Goal: Task Accomplishment & Management: Use online tool/utility

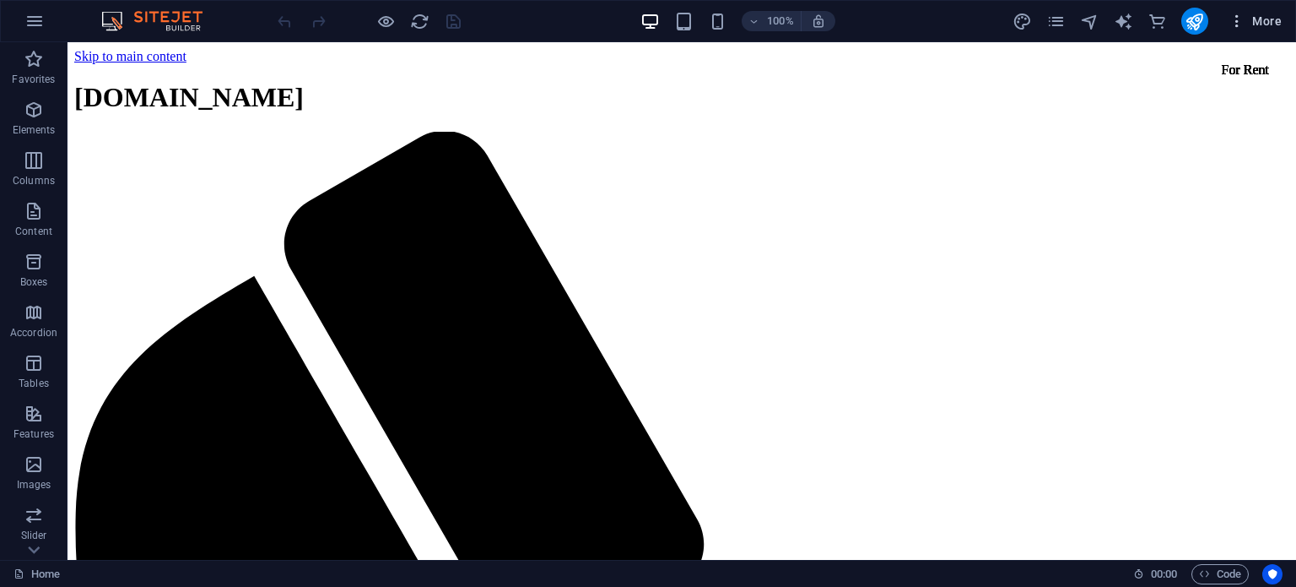
scroll to position [462, 0]
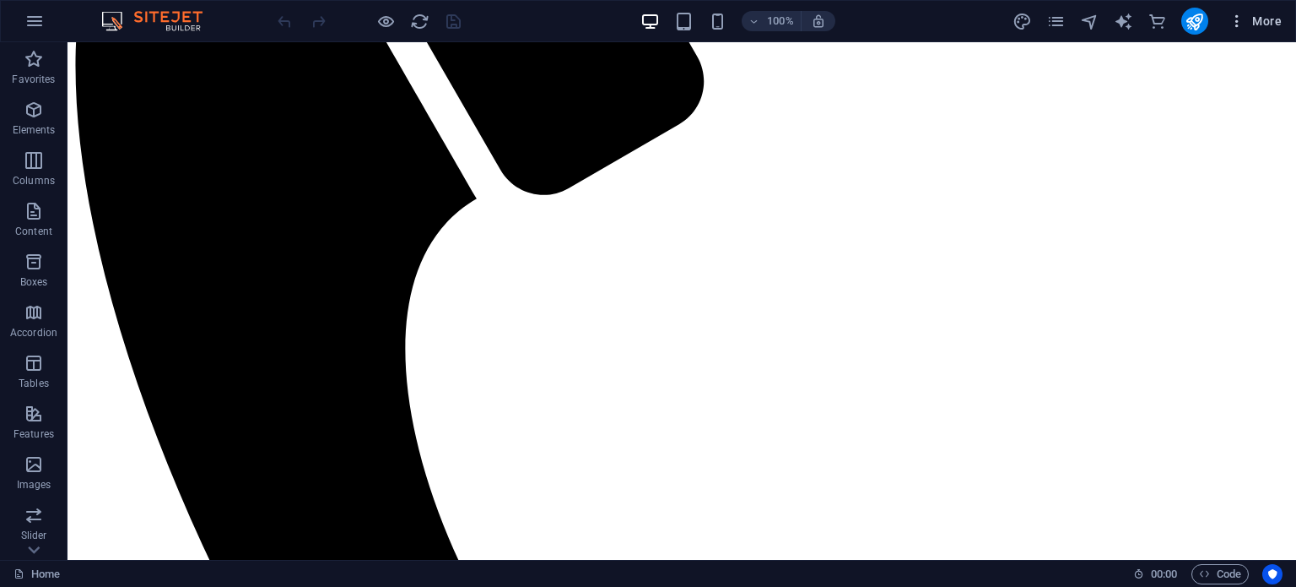
click at [1238, 24] on icon "button" at bounding box center [1237, 21] width 17 height 17
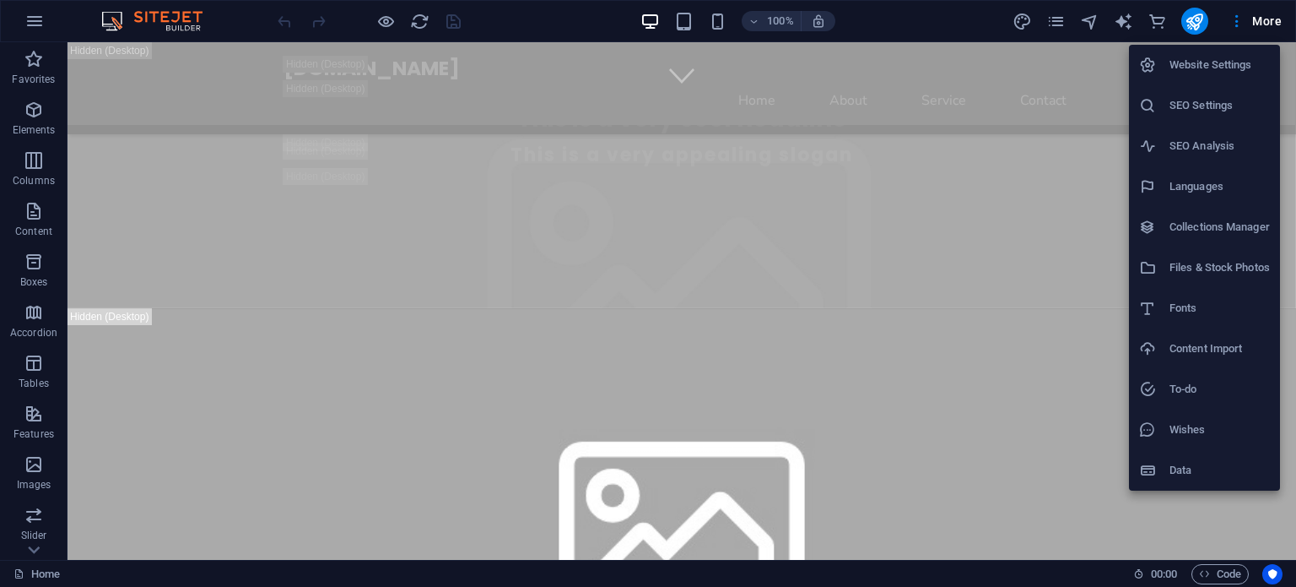
click at [32, 546] on div at bounding box center [648, 293] width 1296 height 587
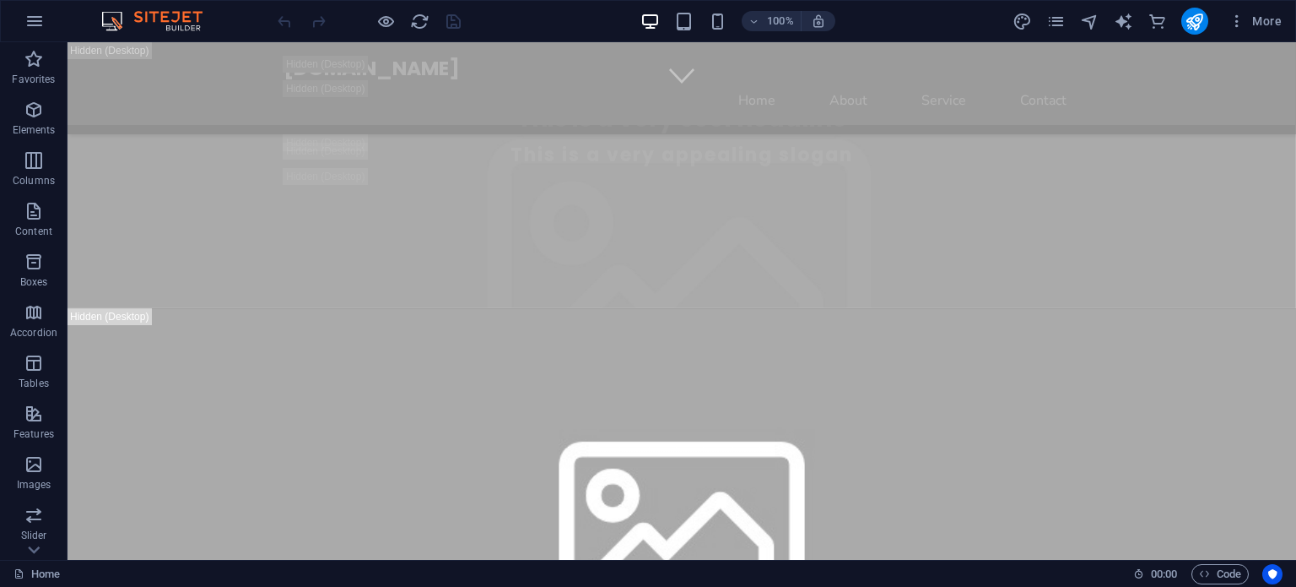
click at [32, 546] on icon at bounding box center [34, 550] width 24 height 24
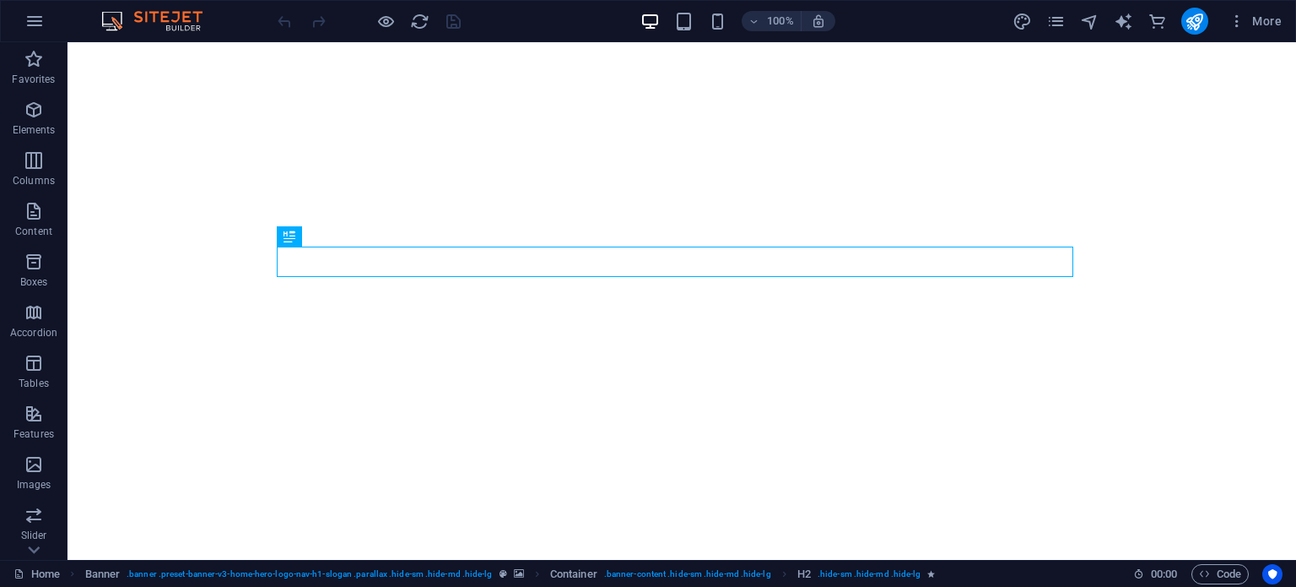
click at [169, 15] on img at bounding box center [160, 21] width 127 height 20
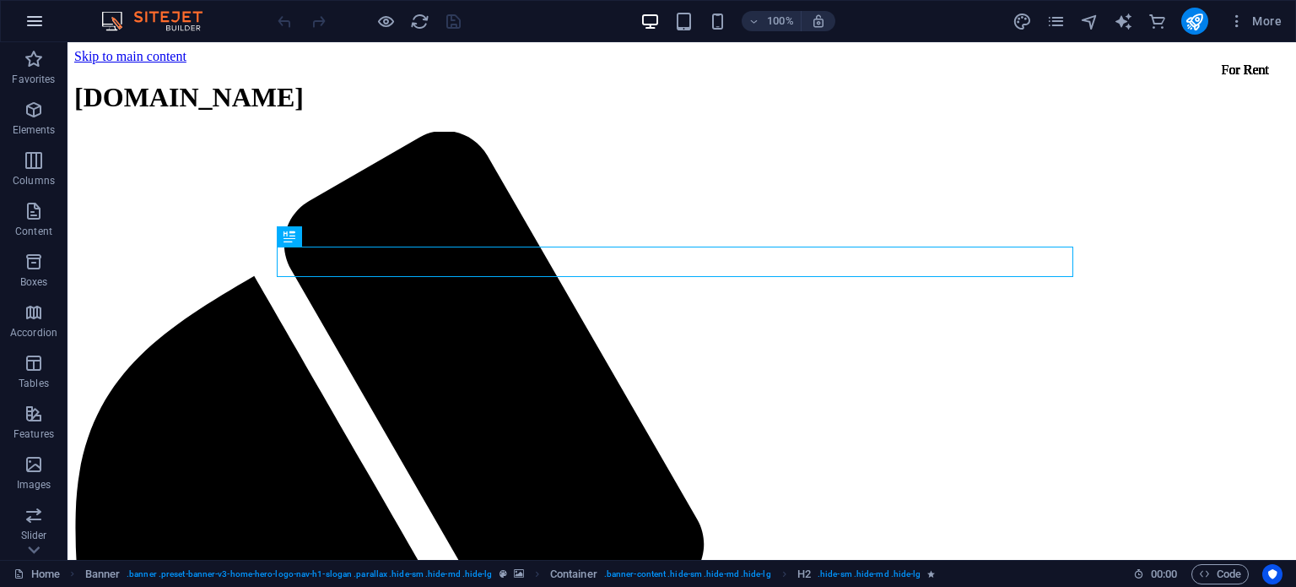
click at [26, 21] on icon "button" at bounding box center [34, 21] width 20 height 20
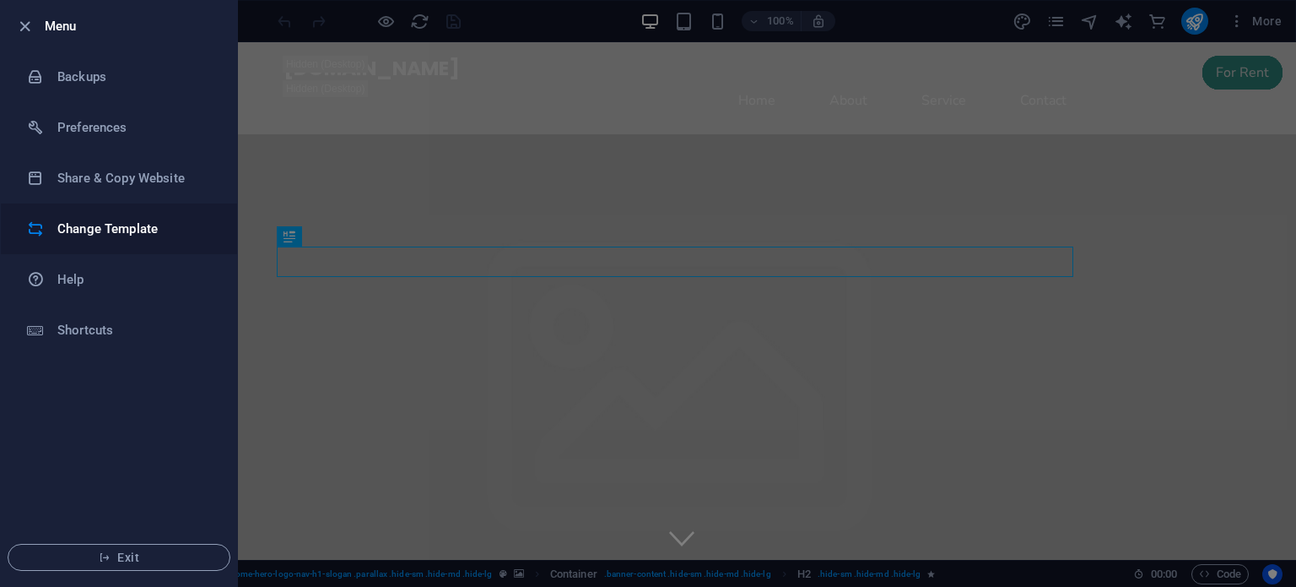
click at [102, 230] on h6 "Change Template" at bounding box center [135, 229] width 156 height 20
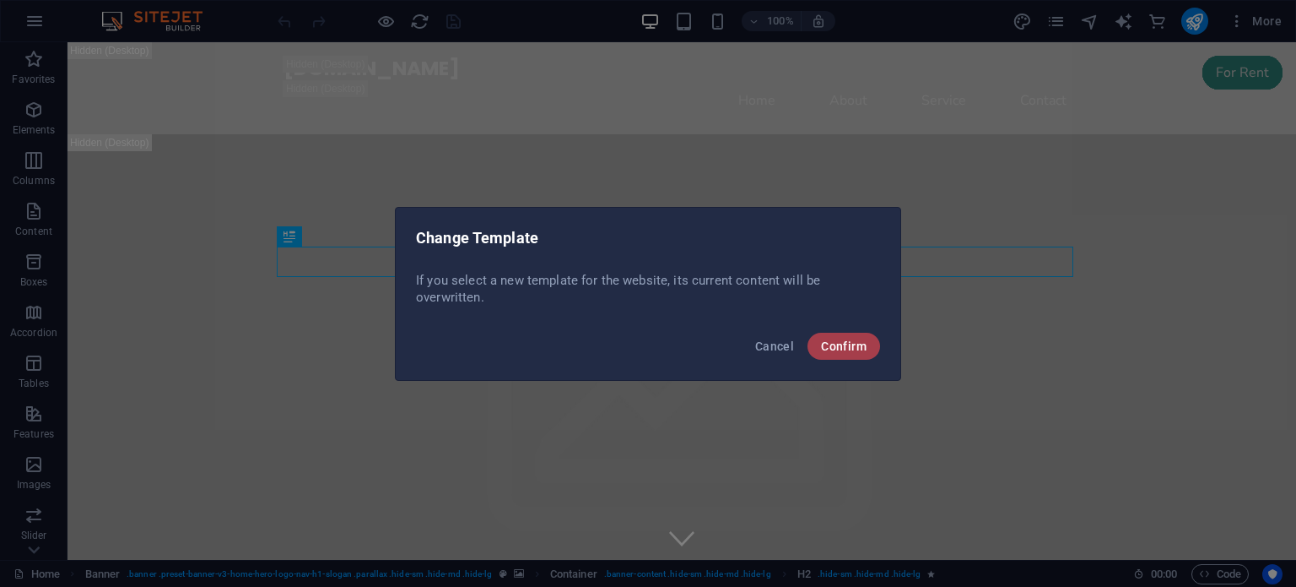
click at [820, 347] on button "Confirm" at bounding box center [844, 346] width 73 height 27
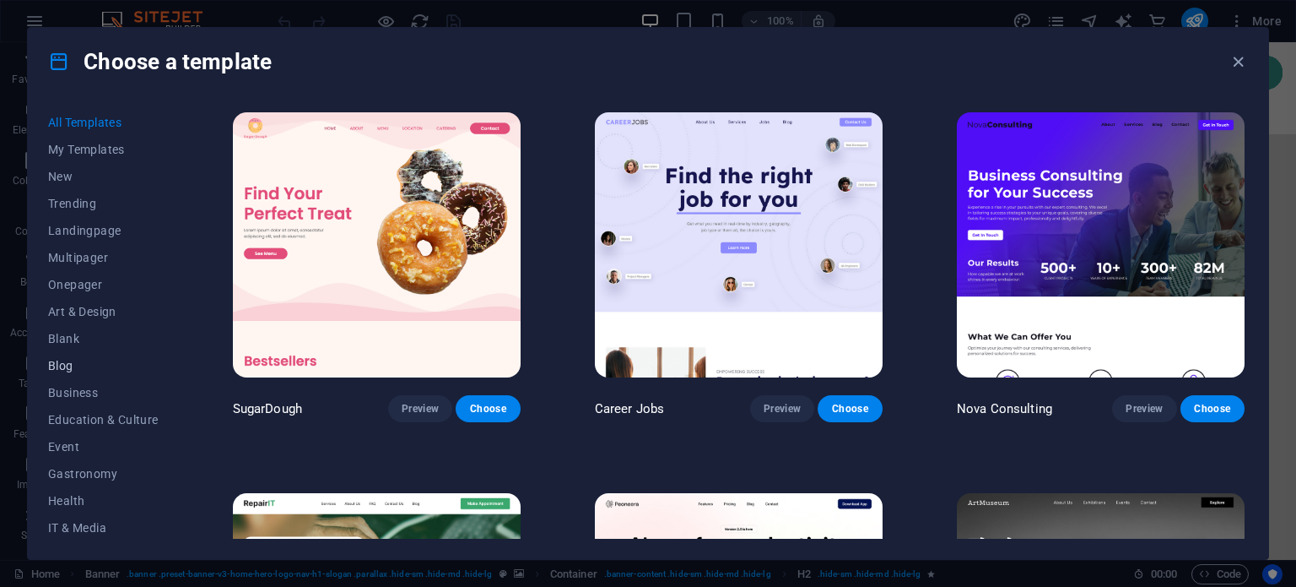
click at [71, 365] on span "Blog" at bounding box center [103, 366] width 111 height 14
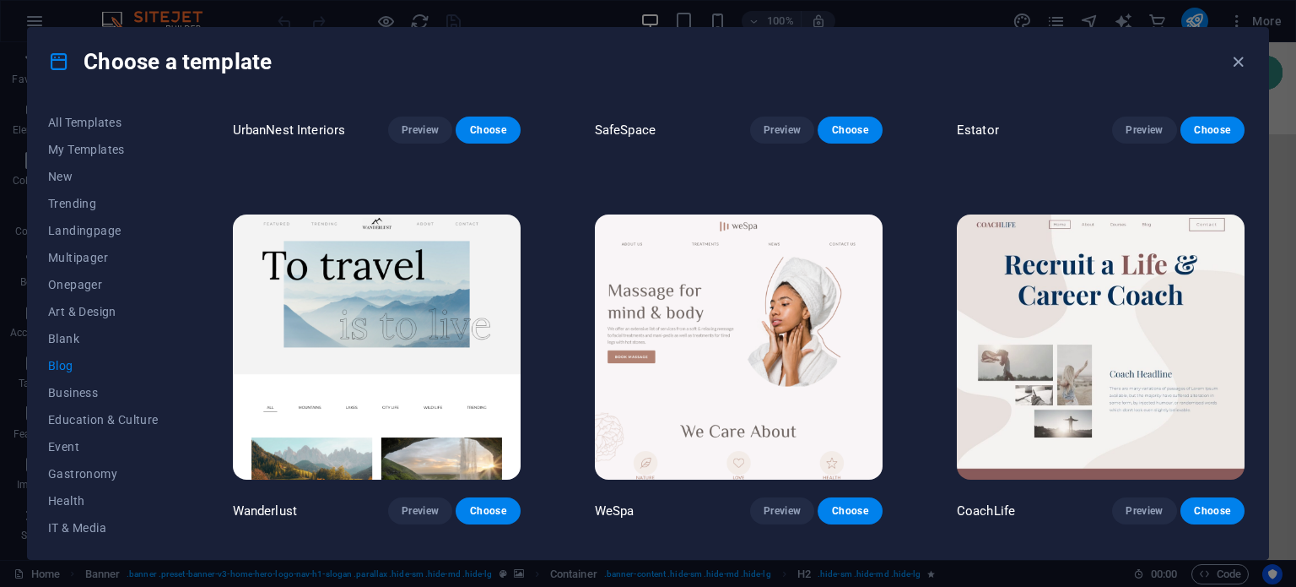
scroll to position [1420, 0]
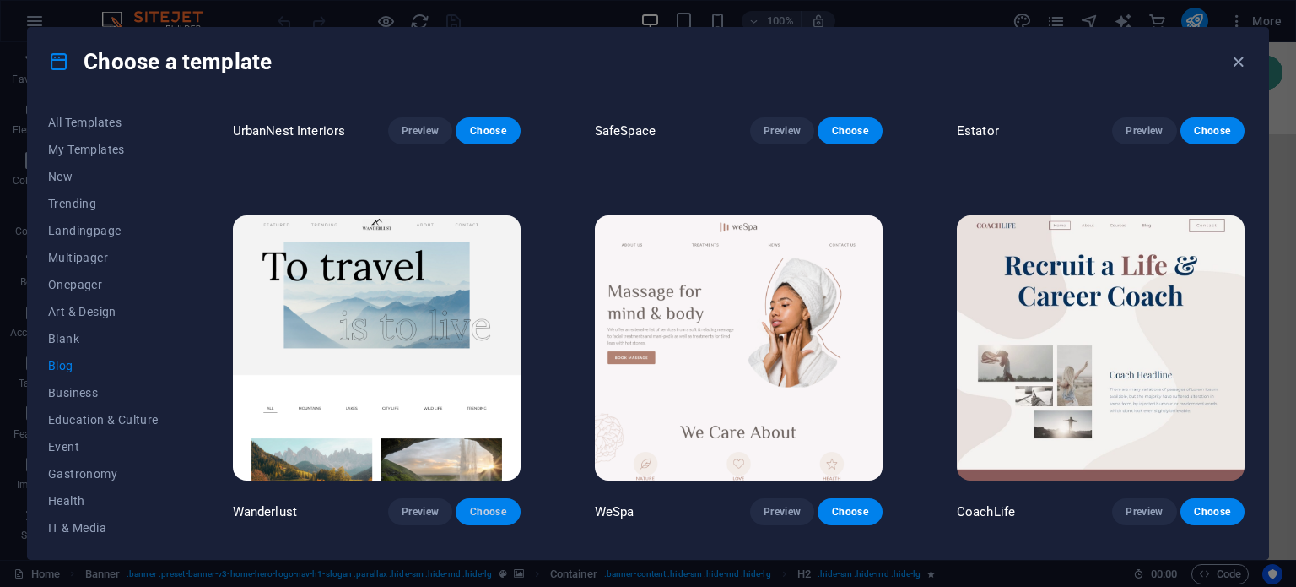
click at [492, 506] on span "Choose" at bounding box center [487, 512] width 37 height 14
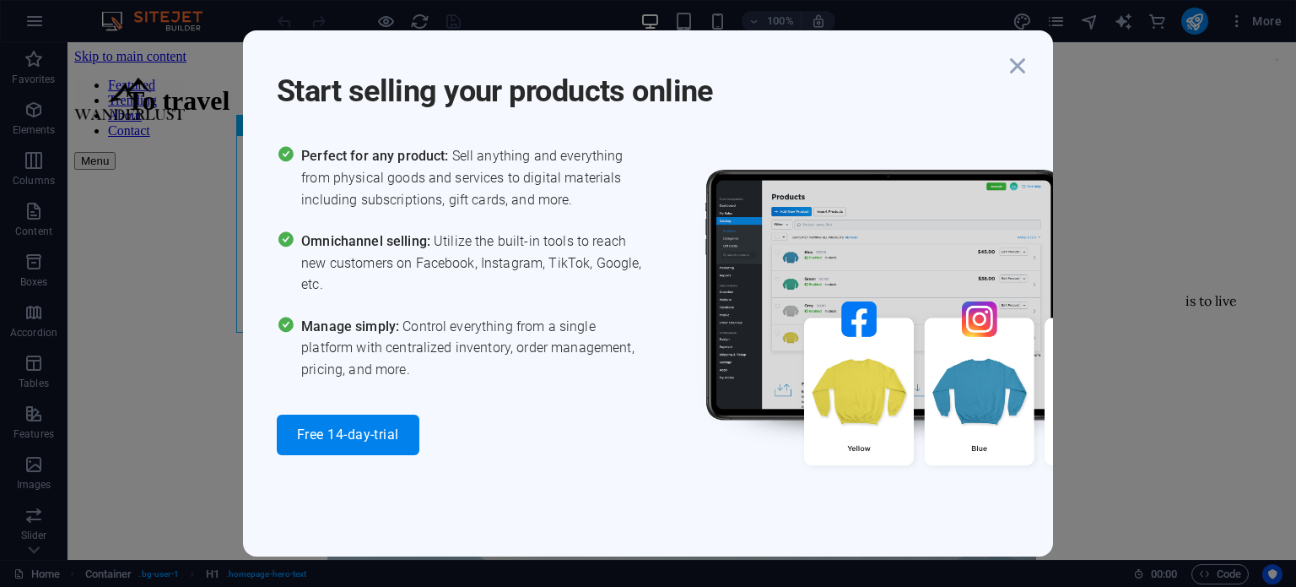
click at [325, 181] on span "Perfect for any product: Sell anything and everything from physical goods and s…" at bounding box center [474, 177] width 347 height 65
click at [1018, 62] on icon "button" at bounding box center [1018, 66] width 30 height 30
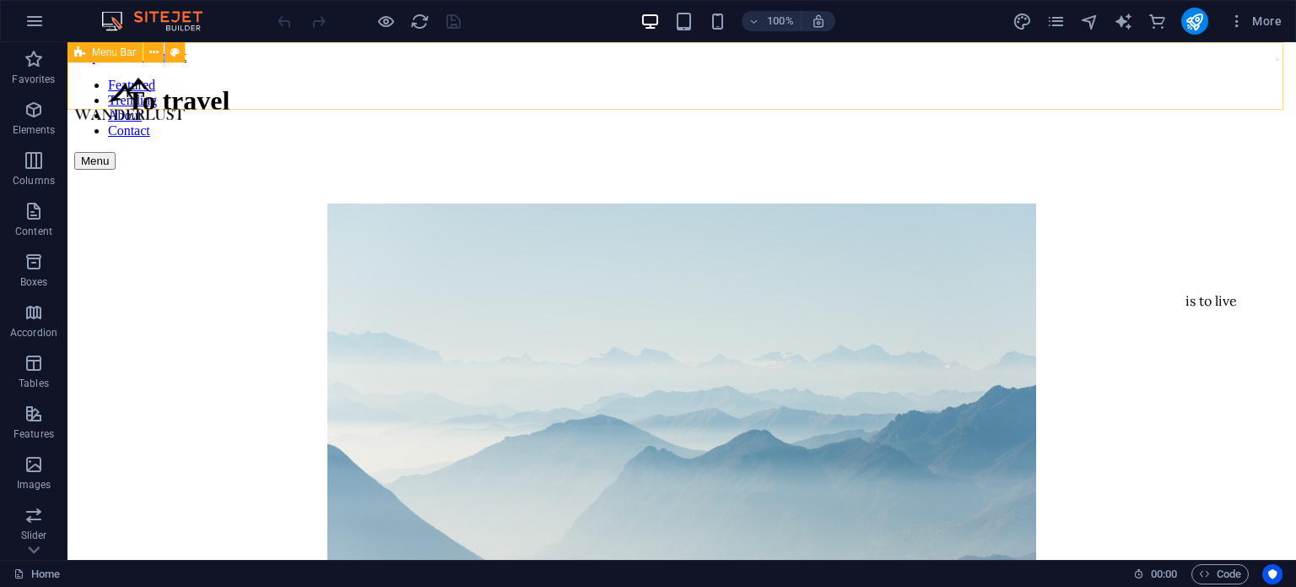
click at [696, 97] on div "Featured Trending About Contact Menu" at bounding box center [681, 124] width 1215 height 92
select select "px"
select select "header"
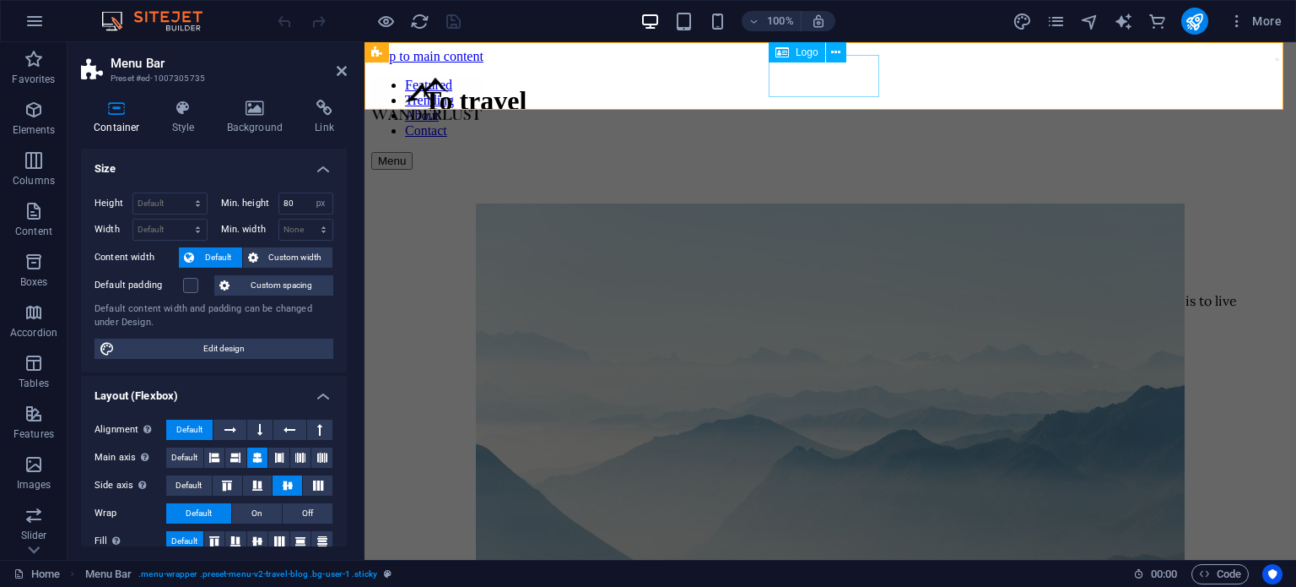
click at [482, 84] on div at bounding box center [426, 101] width 111 height 46
click at [482, 94] on div at bounding box center [426, 101] width 111 height 46
click at [482, 84] on div at bounding box center [426, 101] width 111 height 46
click at [835, 51] on icon at bounding box center [835, 53] width 9 height 18
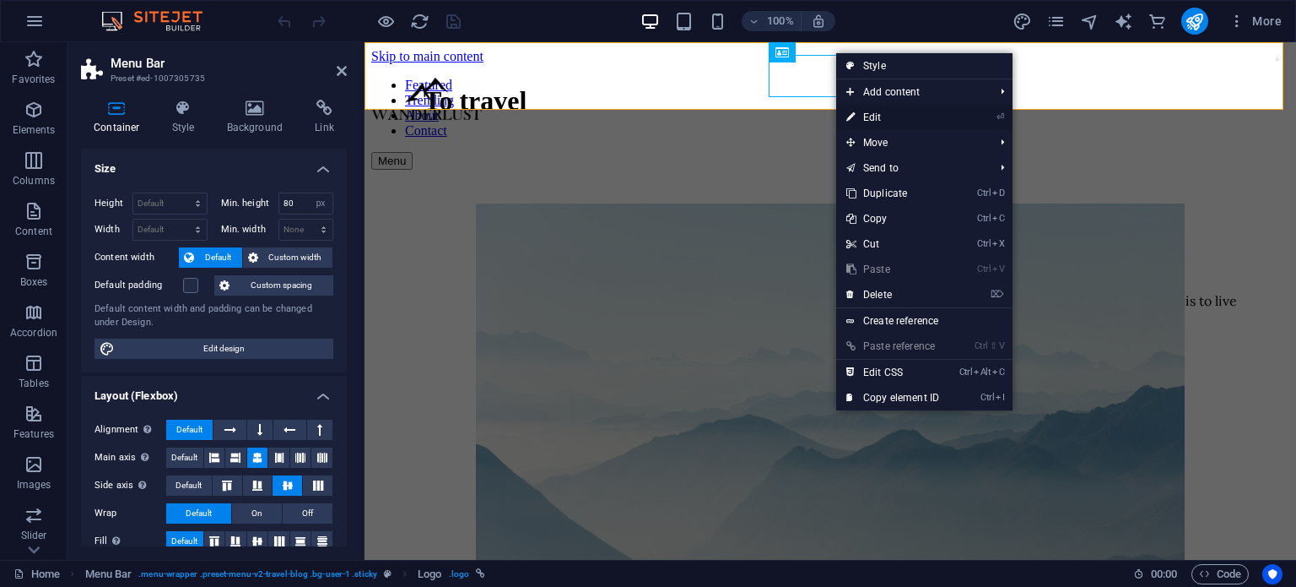
click at [868, 115] on link "⏎ Edit" at bounding box center [892, 117] width 113 height 25
select select "px"
